Goal: Information Seeking & Learning: Learn about a topic

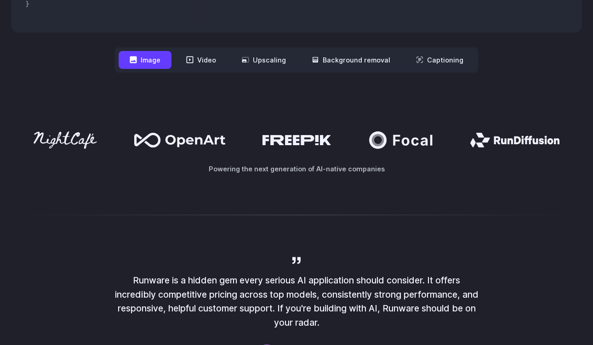
scroll to position [407, 0]
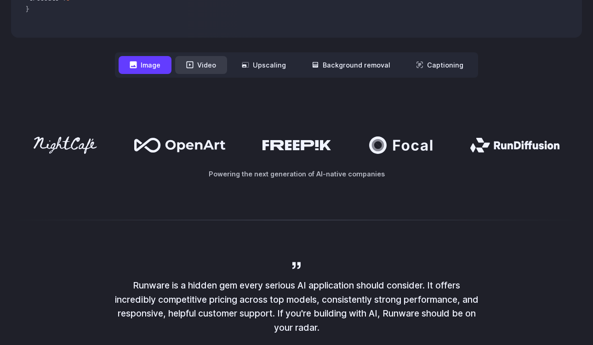
click at [207, 73] on button "Video" at bounding box center [201, 65] width 52 height 18
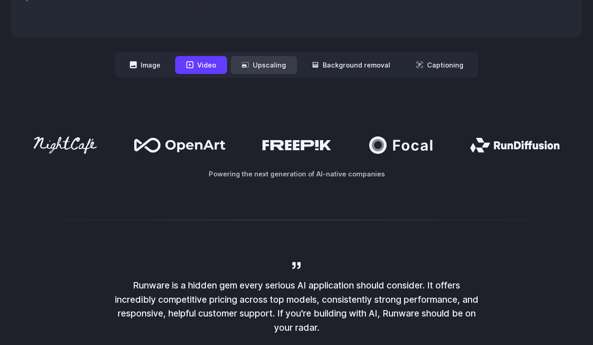
click at [268, 61] on button "Upscaling" at bounding box center [264, 65] width 66 height 18
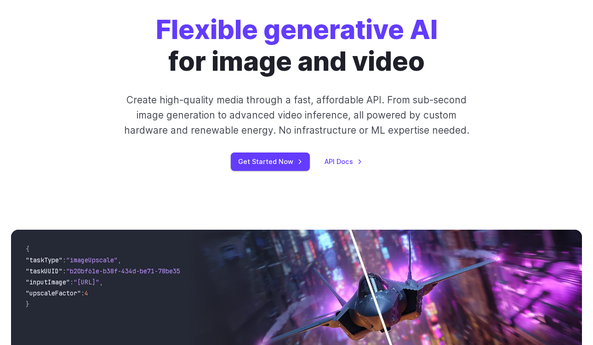
scroll to position [0, 0]
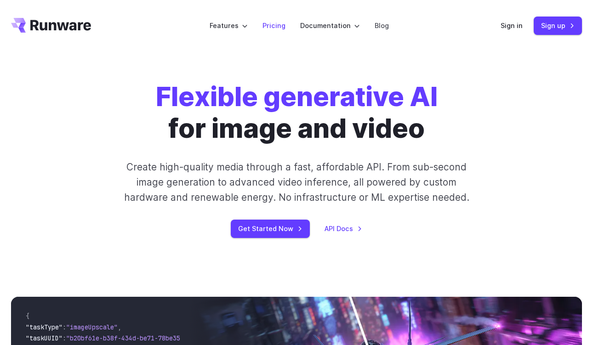
click at [278, 23] on link "Pricing" at bounding box center [274, 25] width 23 height 11
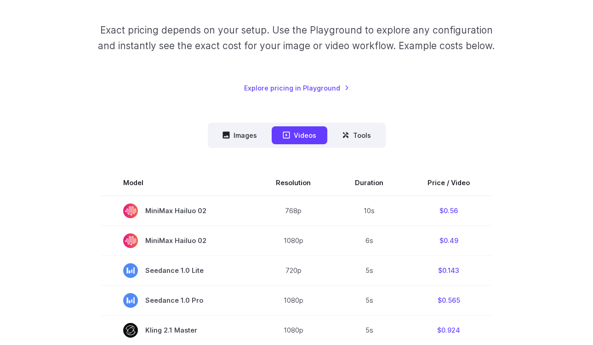
scroll to position [155, 0]
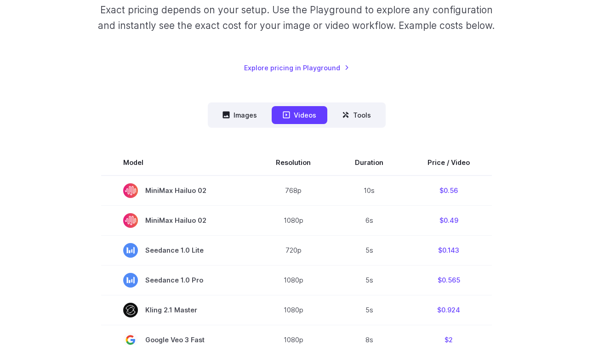
click at [258, 125] on nav "Images Videos Tools ****** ****** *****" at bounding box center [297, 115] width 178 height 25
click at [255, 120] on button "Images" at bounding box center [240, 115] width 57 height 18
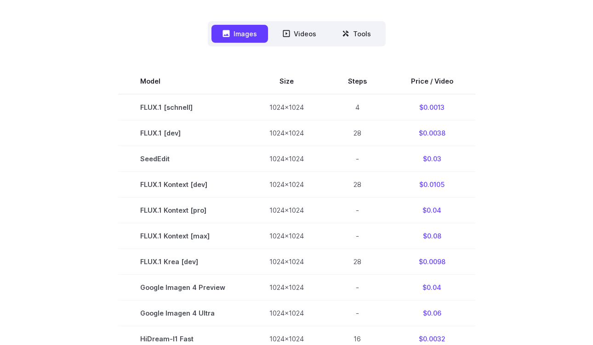
scroll to position [226, 0]
